Goal: Obtain resource: Download file/media

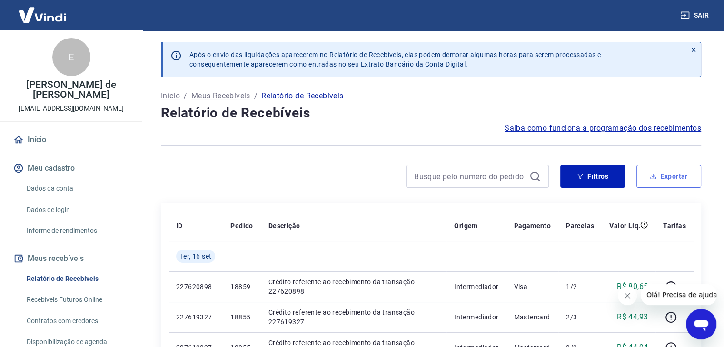
click at [662, 185] on button "Exportar" at bounding box center [668, 176] width 65 height 23
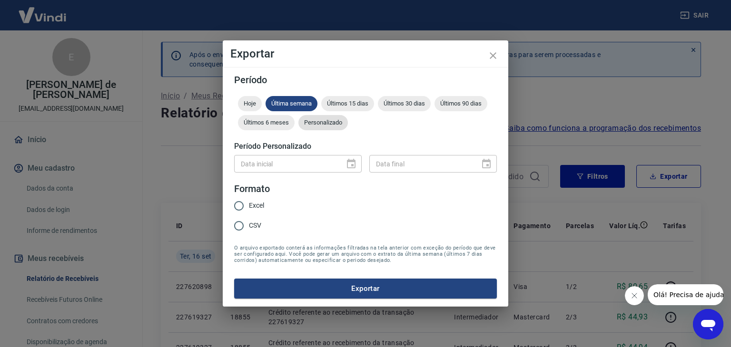
click at [318, 124] on span "Personalizado" at bounding box center [323, 122] width 50 height 7
click at [354, 164] on icon "Choose date" at bounding box center [351, 164] width 11 height 11
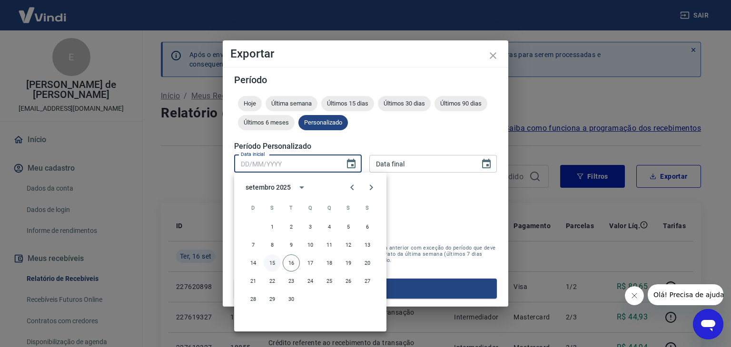
click at [270, 266] on button "15" at bounding box center [272, 263] width 17 height 17
type input "[DATE]"
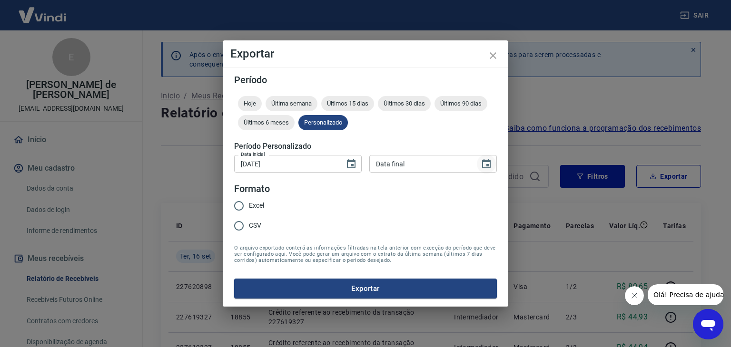
click at [488, 164] on icon "Choose date" at bounding box center [486, 164] width 9 height 10
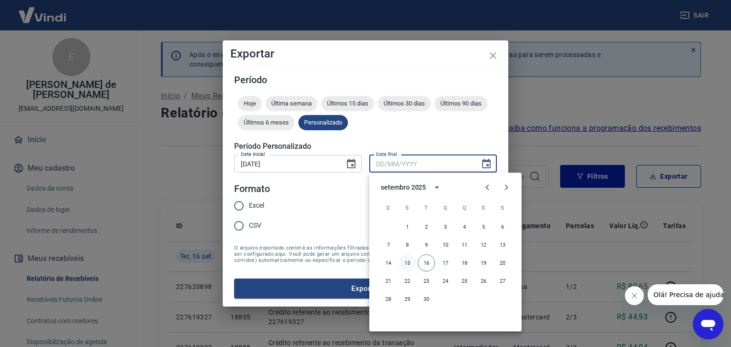
click at [407, 264] on button "15" at bounding box center [407, 263] width 17 height 17
type input "[DATE]"
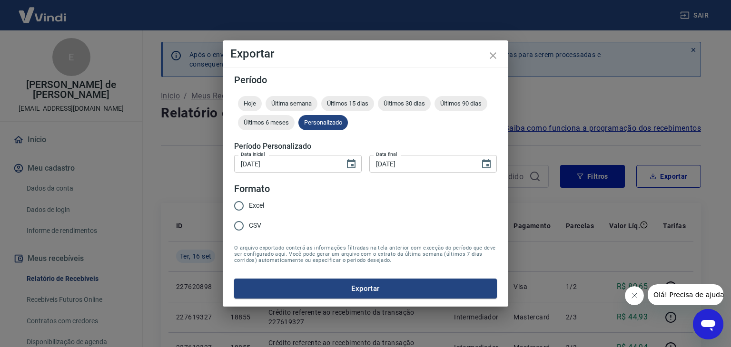
click at [239, 207] on input "Excel" at bounding box center [239, 206] width 20 height 20
radio input "true"
click at [373, 290] on button "Exportar" at bounding box center [365, 289] width 263 height 20
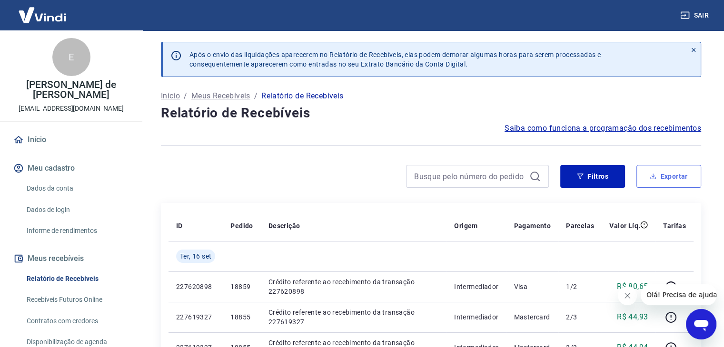
click at [661, 178] on button "Exportar" at bounding box center [668, 176] width 65 height 23
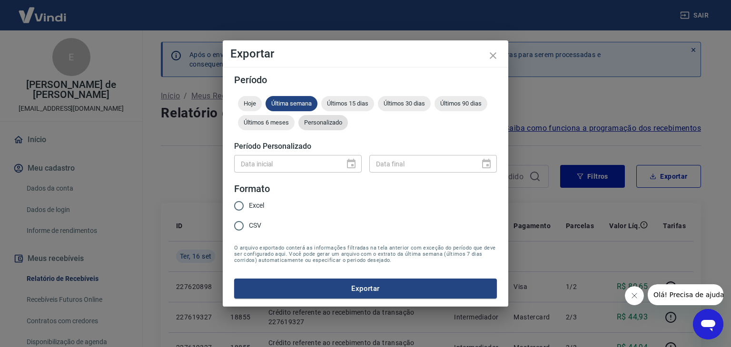
click at [326, 119] on span "Personalizado" at bounding box center [323, 122] width 50 height 7
click at [348, 165] on icon "Choose date" at bounding box center [351, 164] width 11 height 11
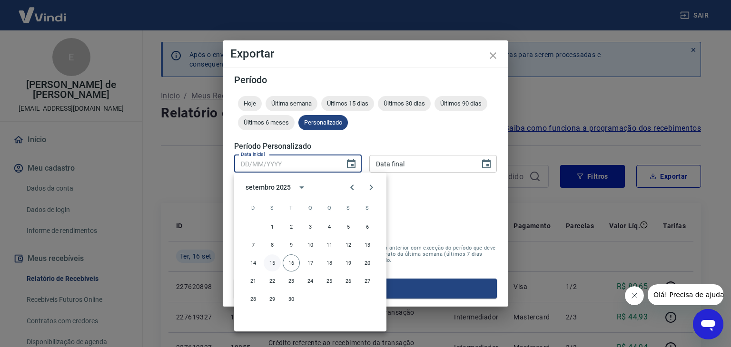
click at [268, 262] on button "15" at bounding box center [272, 263] width 17 height 17
type input "[DATE]"
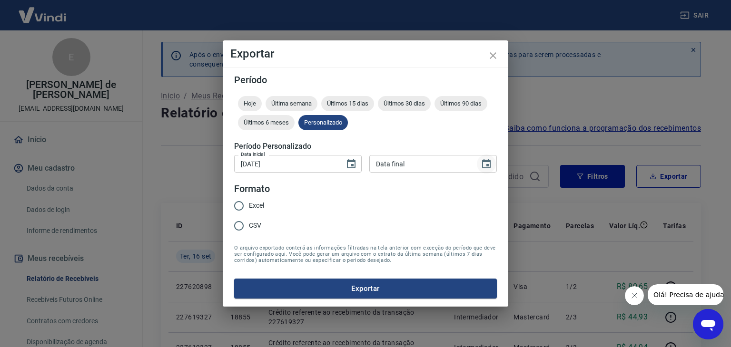
click at [485, 164] on icon "Choose date" at bounding box center [486, 164] width 11 height 11
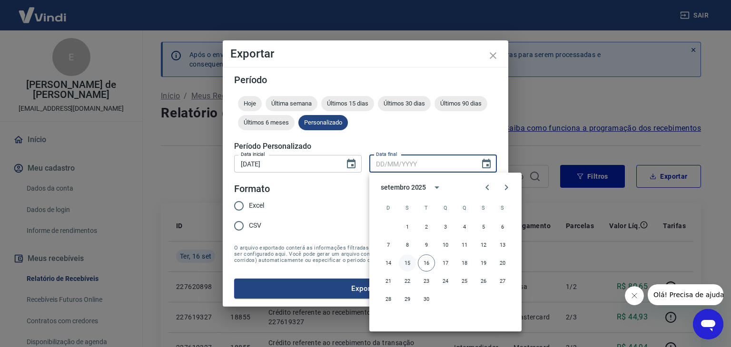
click at [406, 262] on button "15" at bounding box center [407, 263] width 17 height 17
type input "[DATE]"
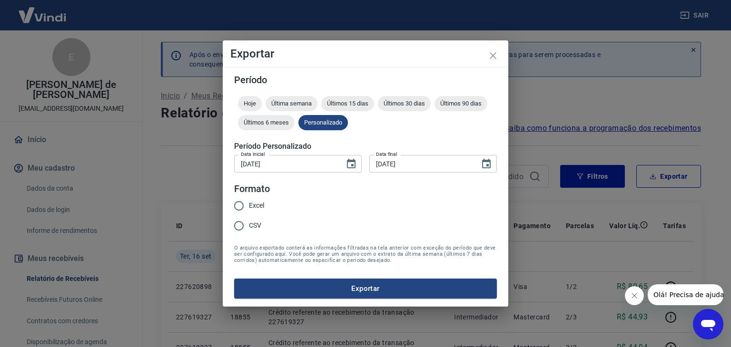
click at [238, 204] on input "Excel" at bounding box center [239, 206] width 20 height 20
radio input "true"
click at [373, 289] on button "Exportar" at bounding box center [365, 289] width 263 height 20
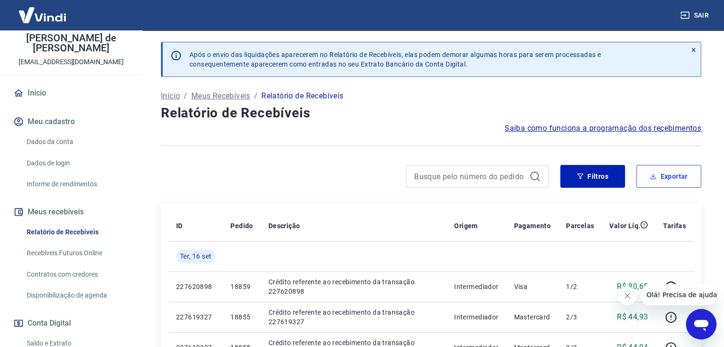
scroll to position [159, 0]
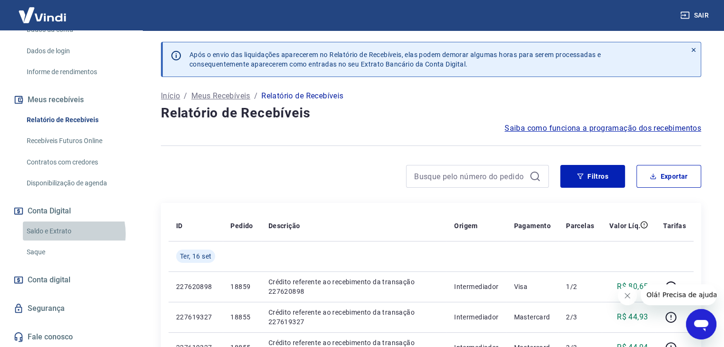
click at [60, 234] on link "Saldo e Extrato" at bounding box center [77, 232] width 108 height 20
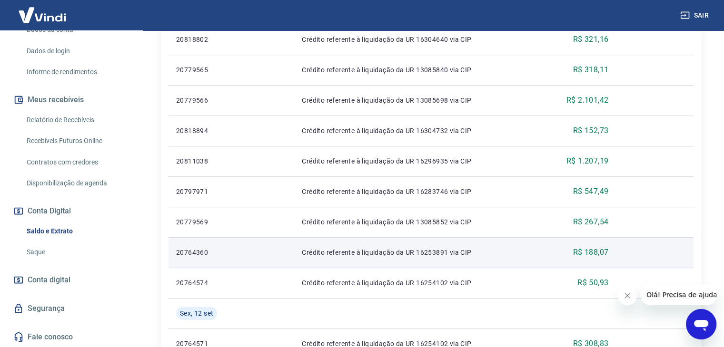
scroll to position [286, 0]
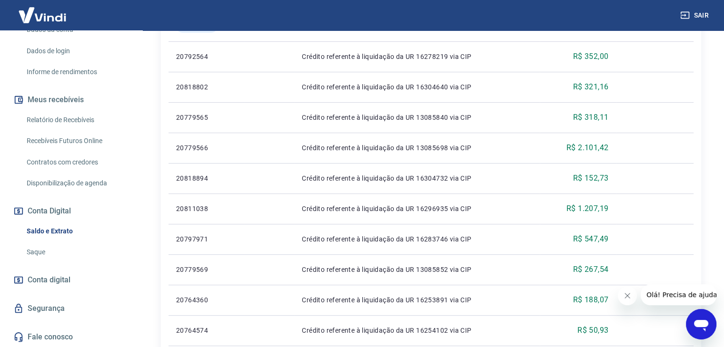
click at [627, 297] on icon "Fechar mensagem da empresa" at bounding box center [628, 296] width 8 height 8
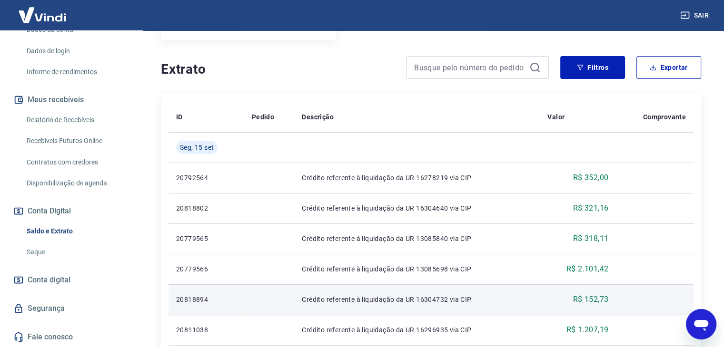
scroll to position [143, 0]
